Goal: Task Accomplishment & Management: Use online tool/utility

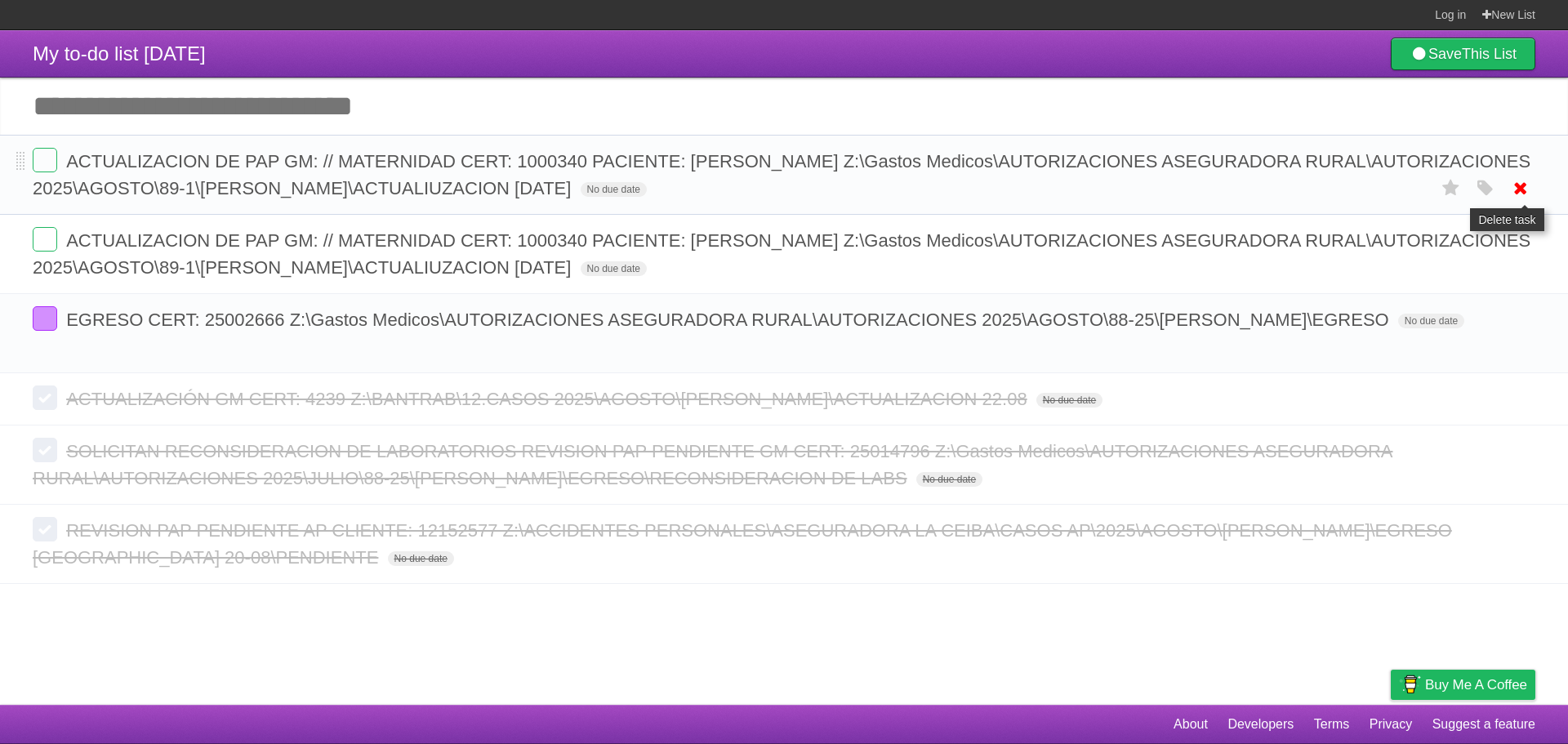
click at [1516, 186] on icon at bounding box center [1520, 188] width 23 height 27
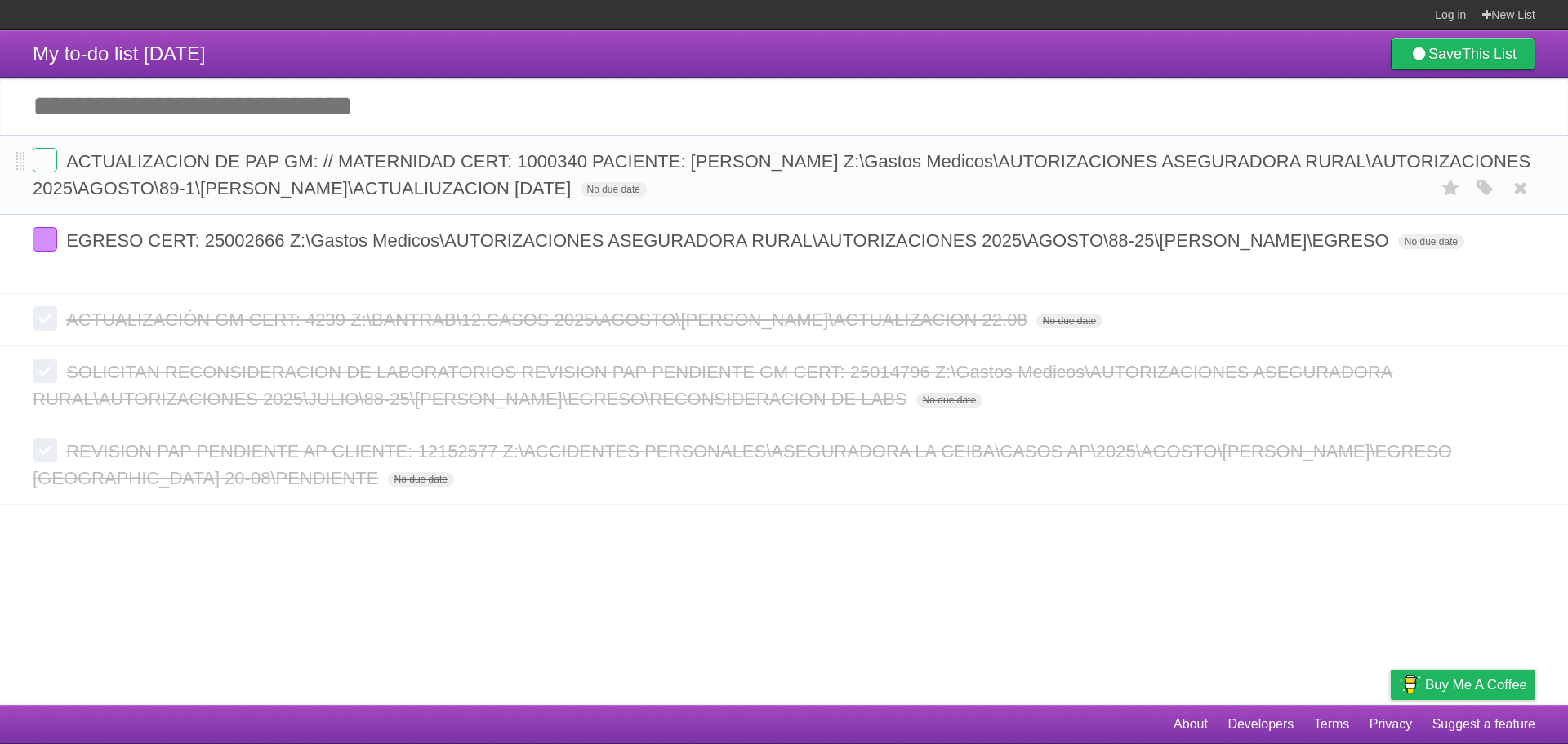
click at [1481, 178] on div "White Red Blue Green Purple Orange" at bounding box center [1485, 188] width 31 height 27
click at [1478, 189] on icon "button" at bounding box center [1485, 189] width 23 height 21
click at [1368, 193] on label "Green" at bounding box center [1370, 188] width 18 height 18
click at [1333, 74] on header "My to-do list [DATE] Save This List" at bounding box center [784, 54] width 1568 height 47
